Goal: Transaction & Acquisition: Download file/media

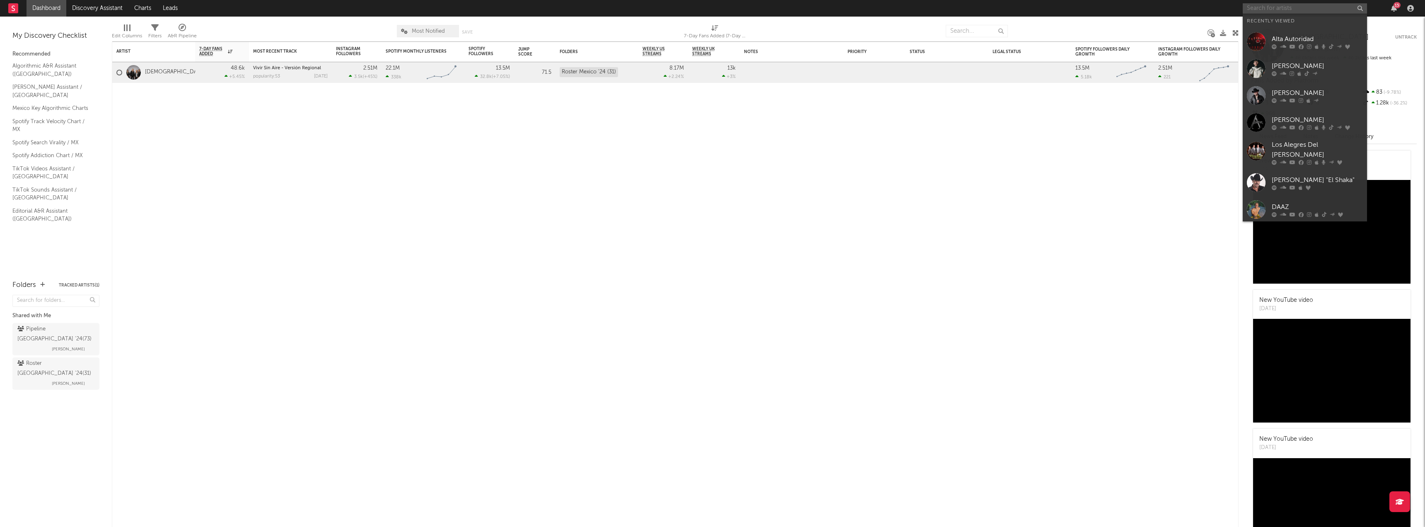
click at [1289, 7] on input "text" at bounding box center [1305, 8] width 124 height 10
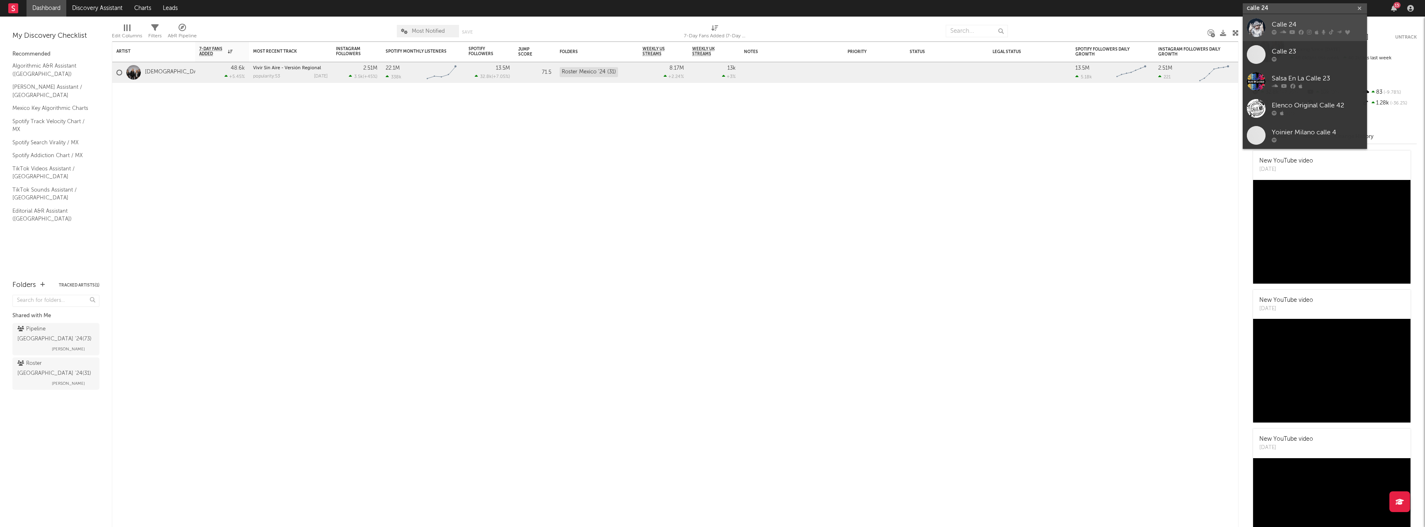
type input "calle 24"
click at [1286, 27] on div "Calle 24" at bounding box center [1317, 25] width 91 height 10
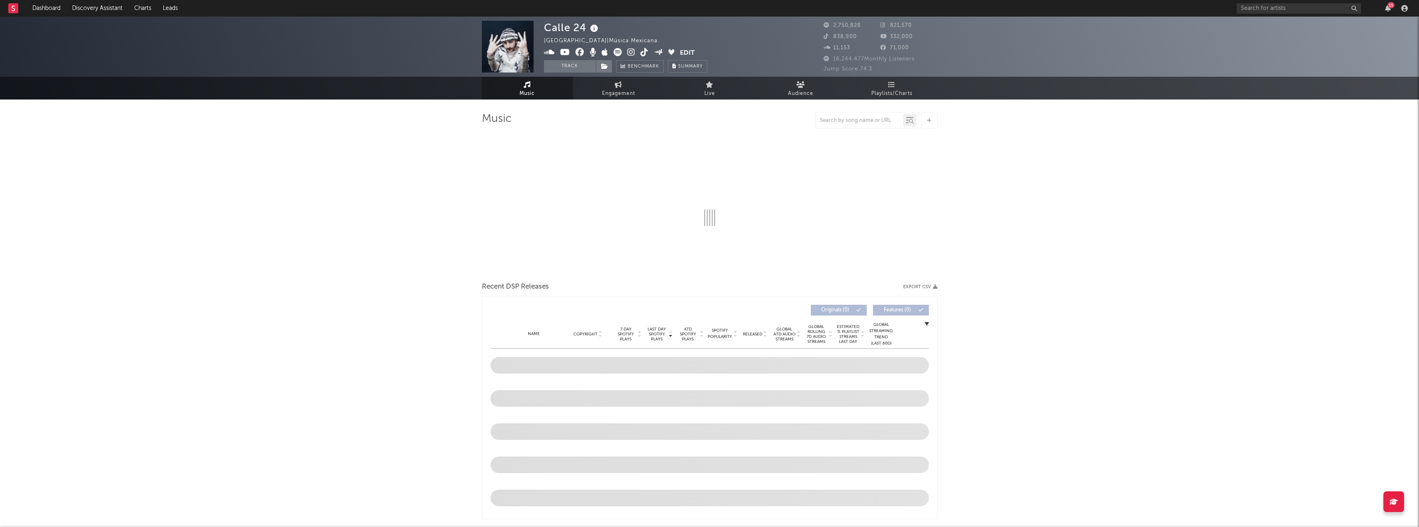
select select "6m"
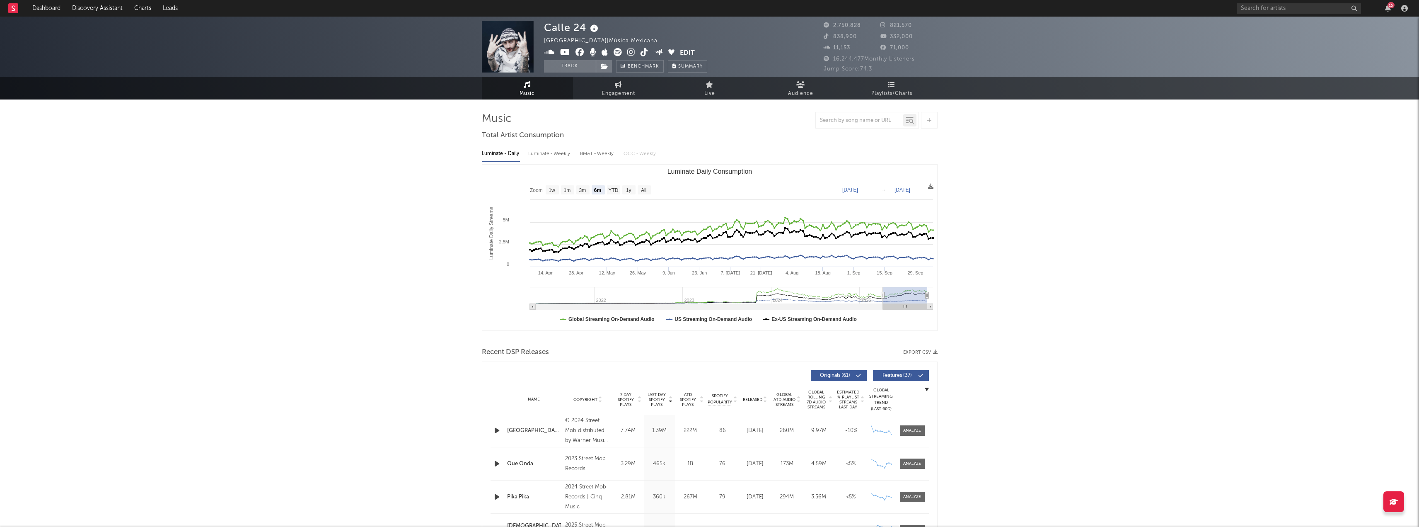
click at [924, 343] on div at bounding box center [710, 339] width 456 height 12
click at [928, 351] on button "Export CSV" at bounding box center [920, 352] width 34 height 5
click at [848, 119] on input "text" at bounding box center [859, 120] width 87 height 7
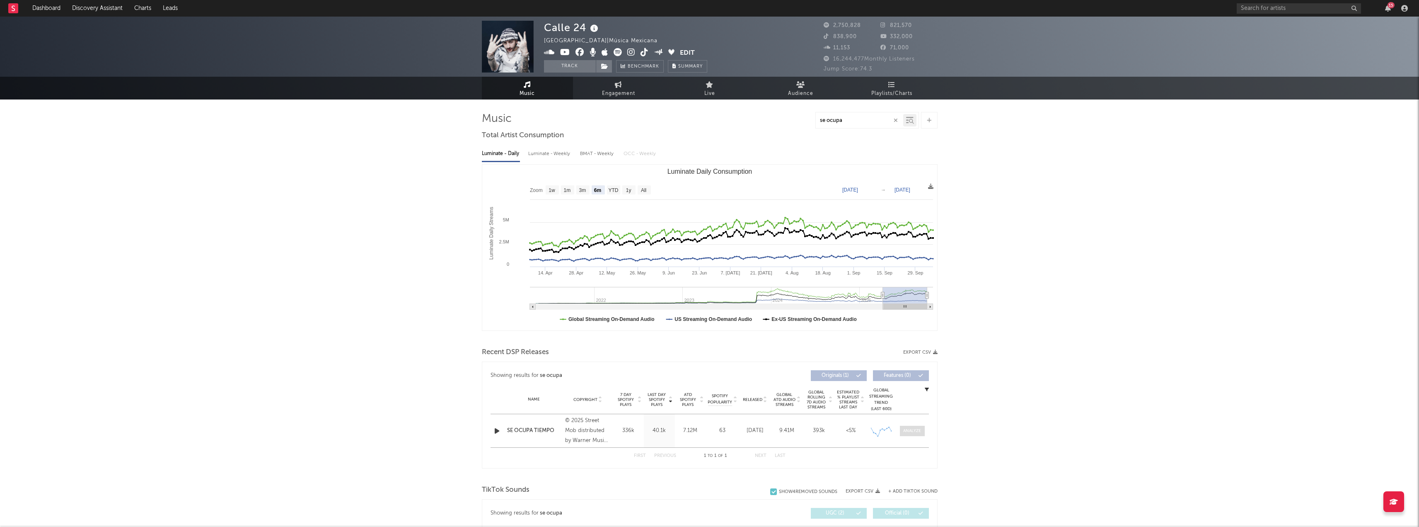
type input "se ocupa"
click at [905, 427] on span at bounding box center [912, 431] width 25 height 10
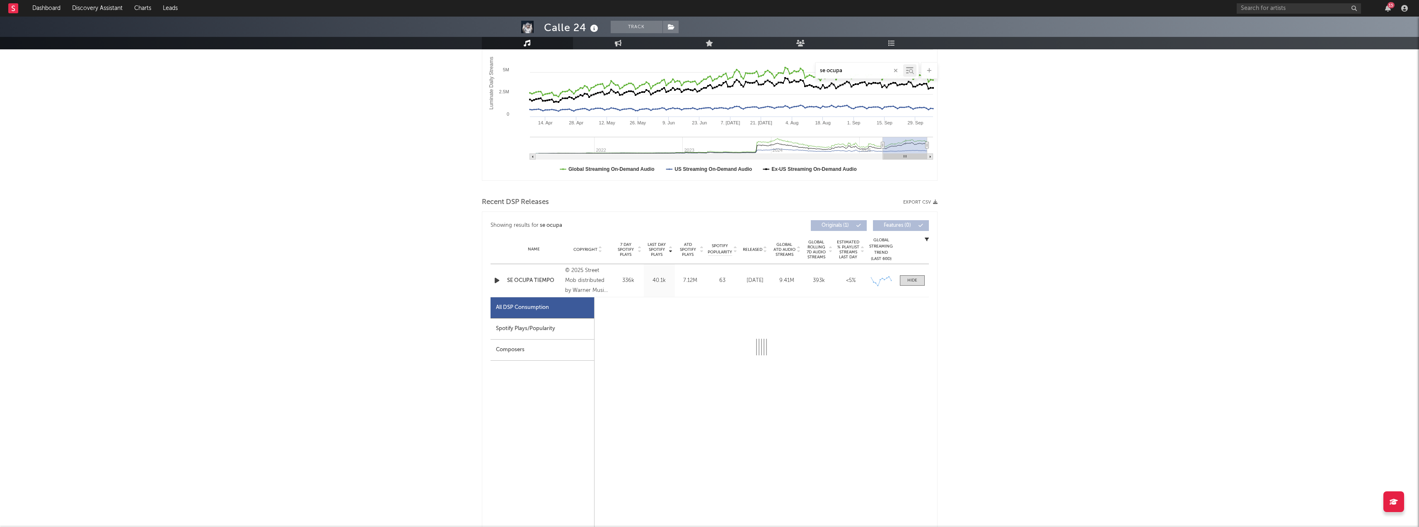
scroll to position [166, 0]
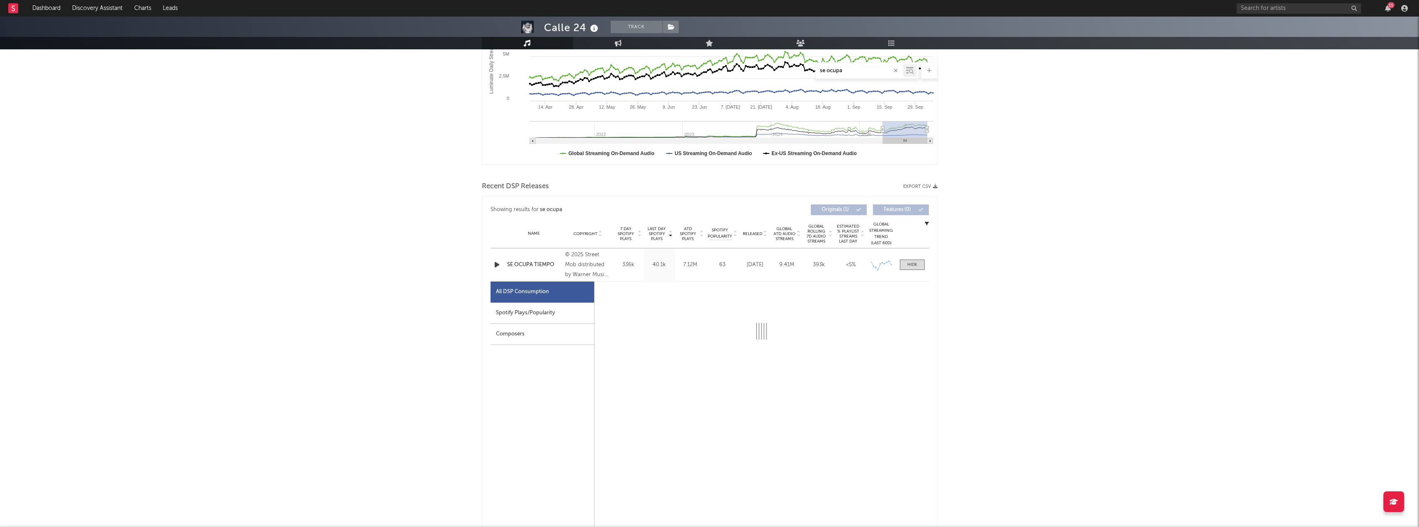
select select "1w"
